Goal: Task Accomplishment & Management: Manage account settings

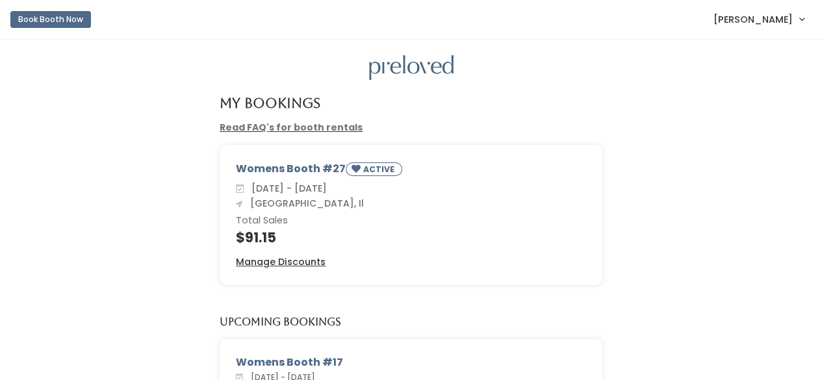
click at [533, 60] on div at bounding box center [411, 67] width 780 height 25
